Goal: Browse casually

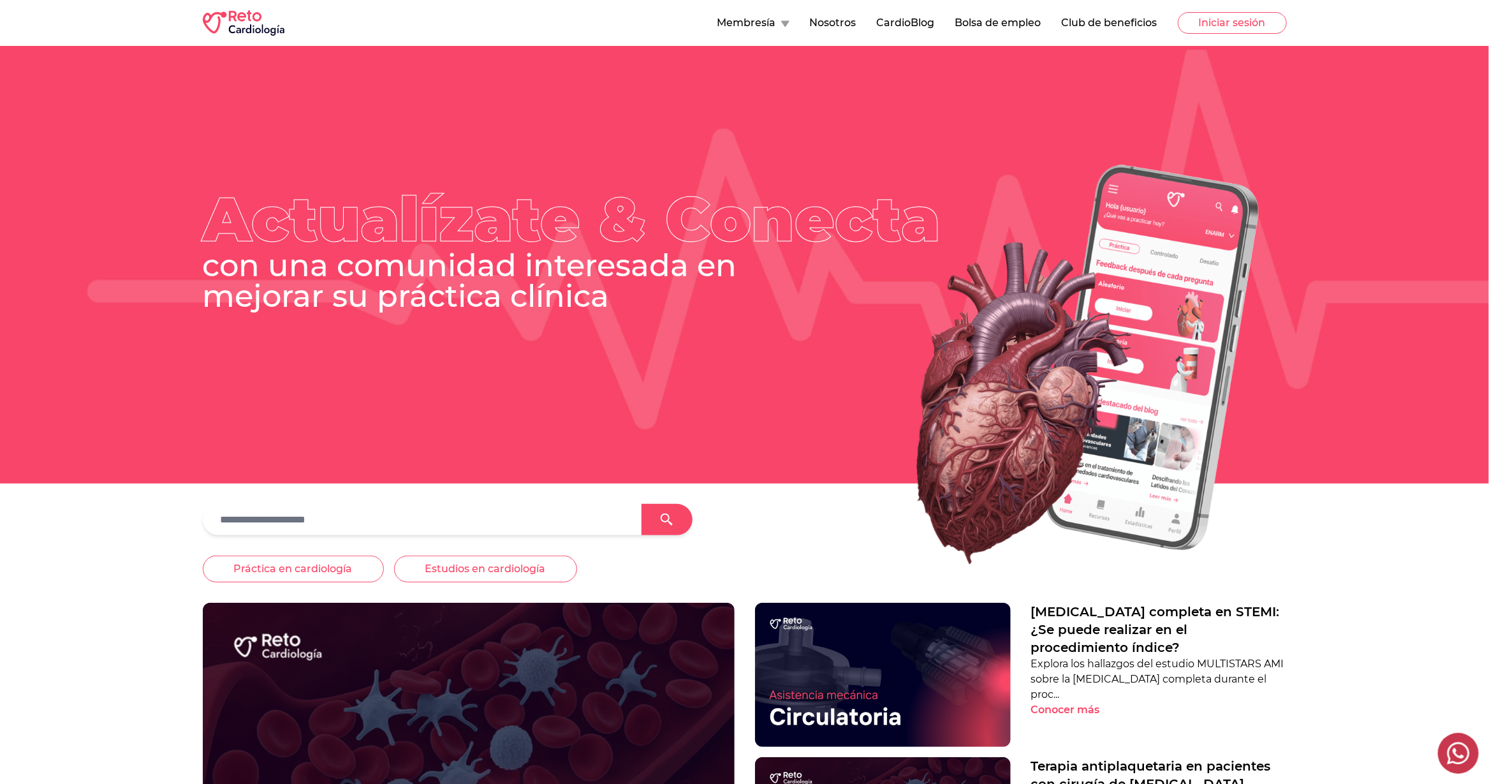
scroll to position [51, 0]
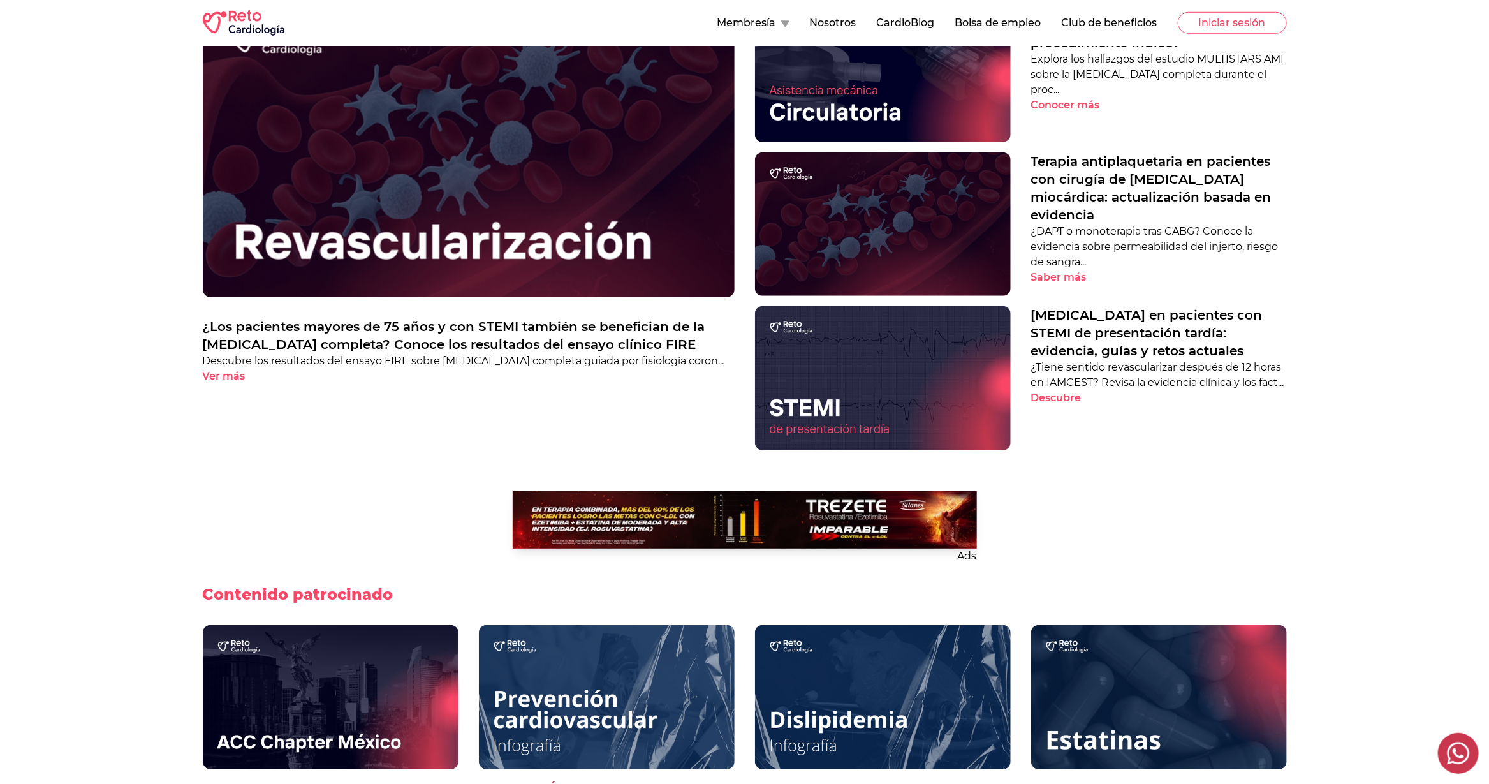
scroll to position [507, 0]
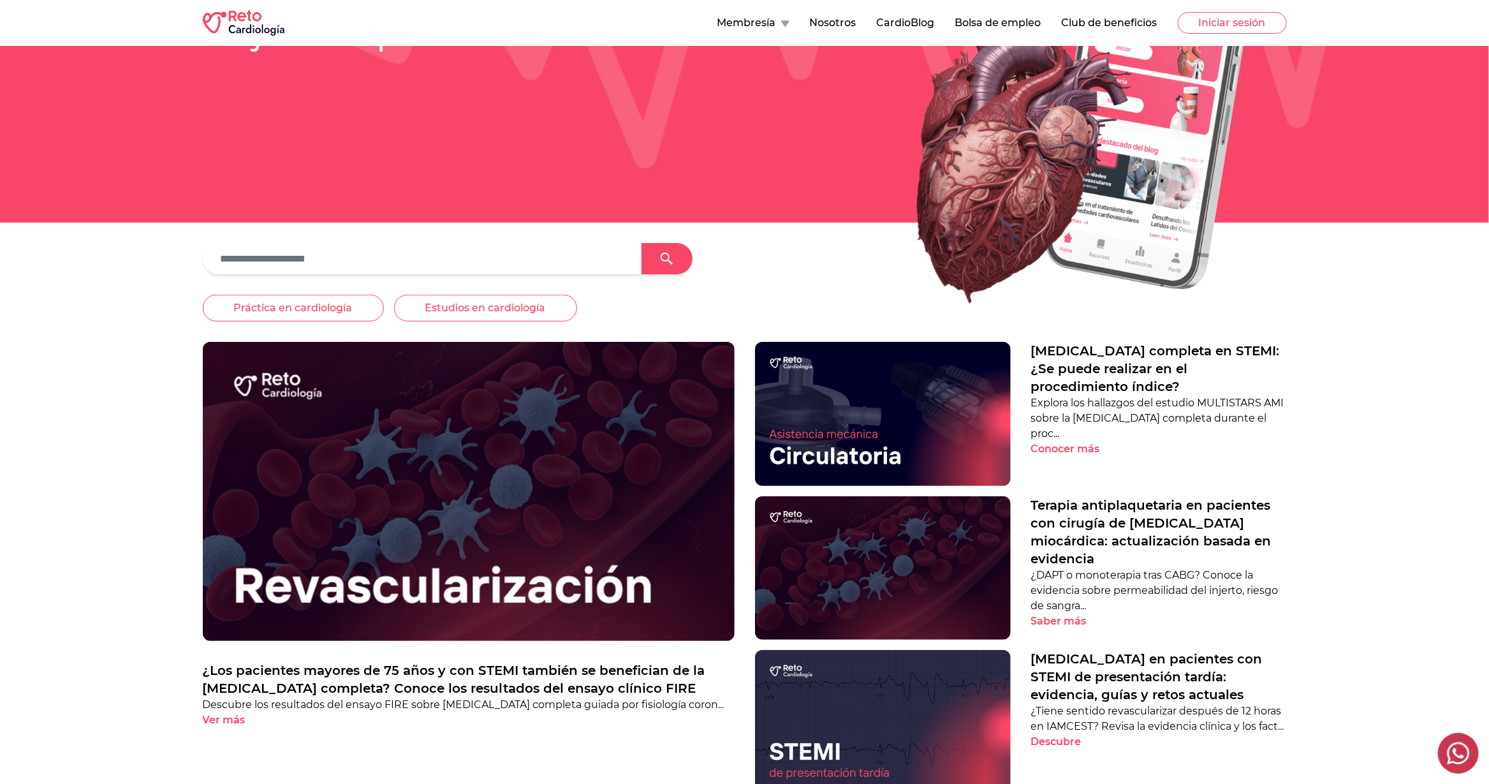
scroll to position [312, 0]
